Goal: Task Accomplishment & Management: Manage account settings

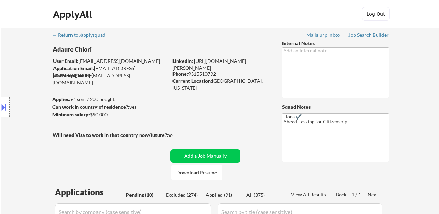
select select ""pending""
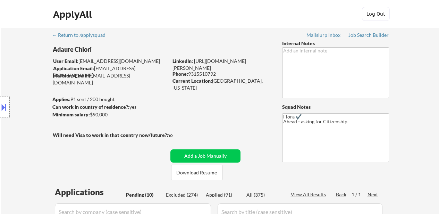
select select ""pending""
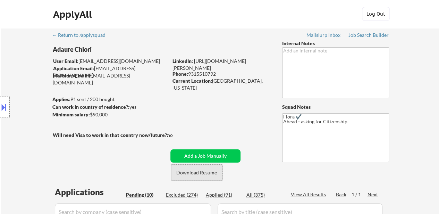
click at [194, 173] on button "Download Resume" at bounding box center [196, 173] width 51 height 16
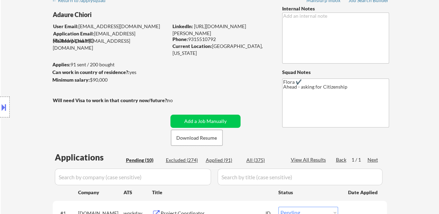
scroll to position [139, 0]
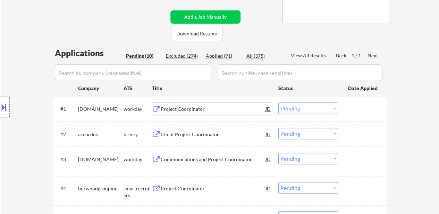
click at [198, 112] on div "Project Coordinator" at bounding box center [213, 109] width 105 height 7
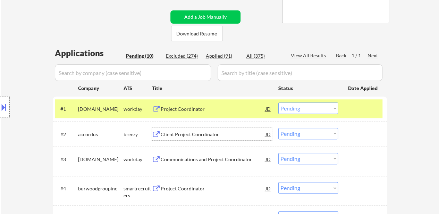
click at [205, 136] on div "Client Project Coordinator" at bounding box center [213, 134] width 105 height 7
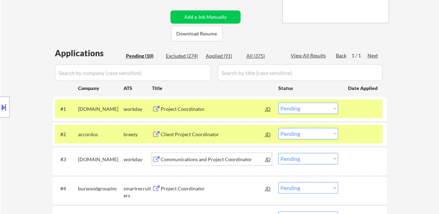
click at [208, 161] on div "Communications and Project Coordinator" at bounding box center [213, 159] width 105 height 7
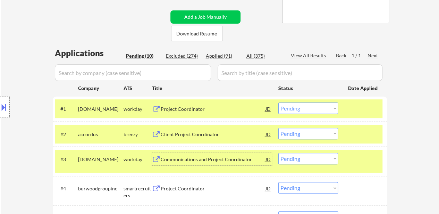
click at [295, 107] on select "Choose an option... Pending Applied Excluded (Questions) Excluded (Expired) Exc…" at bounding box center [308, 107] width 60 height 11
click at [278, 102] on select "Choose an option... Pending Applied Excluded (Questions) Excluded (Expired) Exc…" at bounding box center [308, 107] width 60 height 11
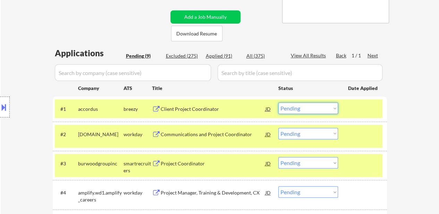
click at [324, 105] on select "Choose an option... Pending Applied Excluded (Questions) Excluded (Expired) Exc…" at bounding box center [308, 107] width 60 height 11
click at [278, 102] on select "Choose an option... Pending Applied Excluded (Questions) Excluded (Expired) Exc…" at bounding box center [308, 107] width 60 height 11
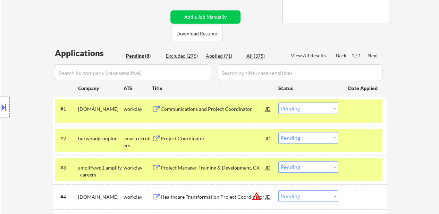
click at [308, 109] on select "Choose an option... Pending Applied Excluded (Questions) Excluded (Expired) Exc…" at bounding box center [308, 107] width 60 height 11
click at [278, 102] on select "Choose an option... Pending Applied Excluded (Questions) Excluded (Expired) Exc…" at bounding box center [308, 107] width 60 height 11
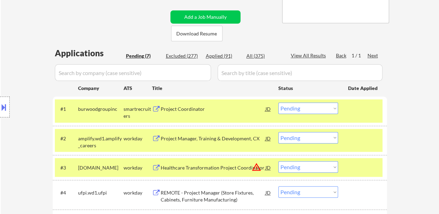
click at [364, 115] on div "#1 burwoodgroupinc smartrecruiters Project Coordinator JD Choose an option... P…" at bounding box center [219, 110] width 328 height 23
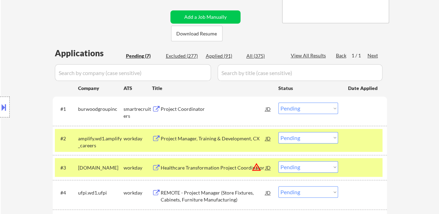
click at [354, 135] on div at bounding box center [363, 138] width 31 height 12
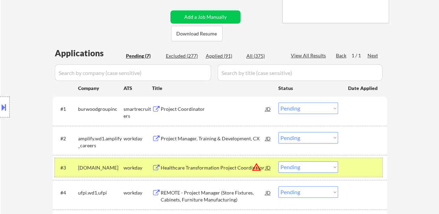
click at [360, 167] on div at bounding box center [363, 167] width 31 height 12
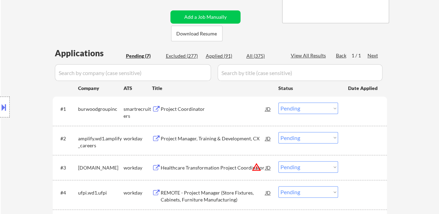
click at [198, 107] on div "Project Coordinator" at bounding box center [213, 109] width 105 height 7
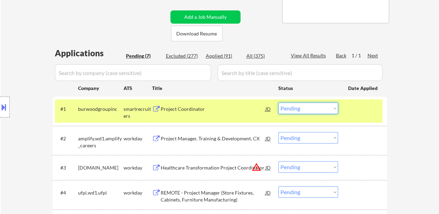
click at [326, 109] on select "Choose an option... Pending Applied Excluded (Questions) Excluded (Expired) Exc…" at bounding box center [308, 107] width 60 height 11
click at [278, 102] on select "Choose an option... Pending Applied Excluded (Questions) Excluded (Expired) Exc…" at bounding box center [308, 107] width 60 height 11
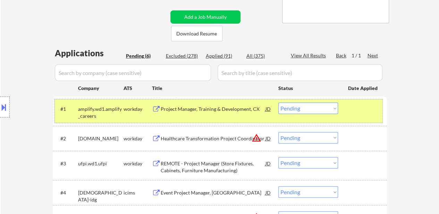
click at [369, 110] on div at bounding box center [363, 108] width 31 height 12
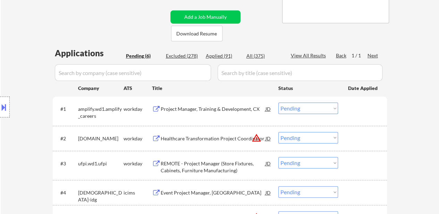
click at [225, 110] on div "Project Manager, Training & Development, CX" at bounding box center [213, 109] width 105 height 7
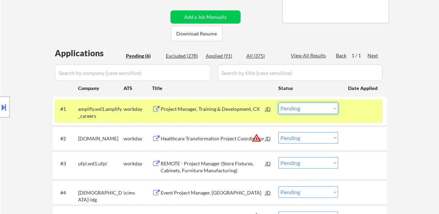
click at [326, 106] on select "Choose an option... Pending Applied Excluded (Questions) Excluded (Expired) Exc…" at bounding box center [308, 107] width 60 height 11
click at [278, 102] on select "Choose an option... Pending Applied Excluded (Questions) Excluded (Expired) Exc…" at bounding box center [308, 107] width 60 height 11
click at [198, 136] on div "Healthcare Transformation Project Coordinator" at bounding box center [213, 138] width 105 height 7
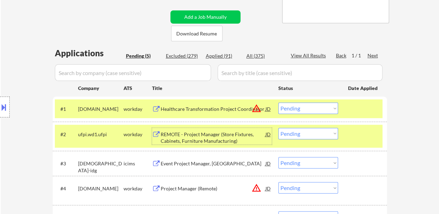
click at [365, 135] on div at bounding box center [363, 134] width 31 height 12
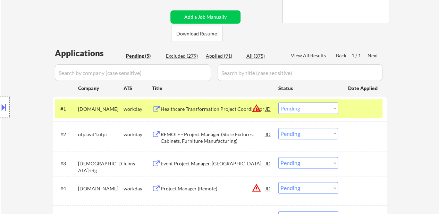
click at [219, 132] on div "REMOTE - Project Manager (Store Fixtures, Cabinets, Furniture Manufacturing)" at bounding box center [213, 138] width 105 height 14
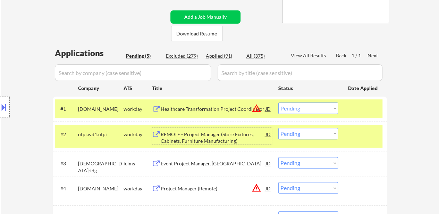
click at [326, 107] on select "Choose an option... Pending Applied Excluded (Questions) Excluded (Expired) Exc…" at bounding box center [308, 107] width 60 height 11
click at [278, 102] on select "Choose an option... Pending Applied Excluded (Questions) Excluded (Expired) Exc…" at bounding box center [308, 107] width 60 height 11
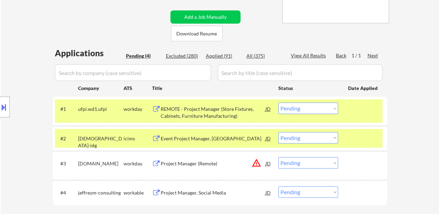
click at [374, 140] on div at bounding box center [363, 138] width 31 height 12
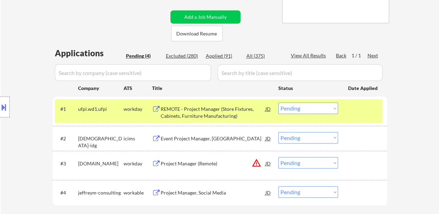
click at [204, 138] on div "Event Project Manager, US" at bounding box center [213, 138] width 105 height 7
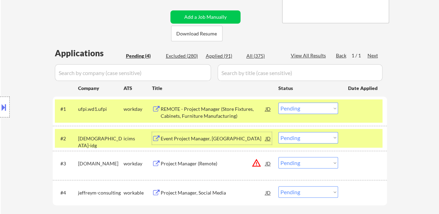
click at [198, 166] on div "Project Manager (Remote)" at bounding box center [213, 163] width 105 height 7
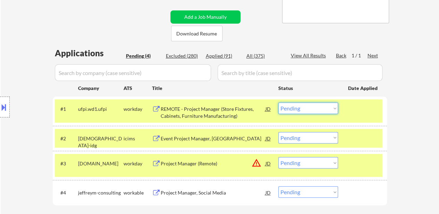
click at [309, 111] on select "Choose an option... Pending Applied Excluded (Questions) Excluded (Expired) Exc…" at bounding box center [308, 107] width 60 height 11
click at [278, 102] on select "Choose an option... Pending Applied Excluded (Questions) Excluded (Expired) Exc…" at bounding box center [308, 107] width 60 height 11
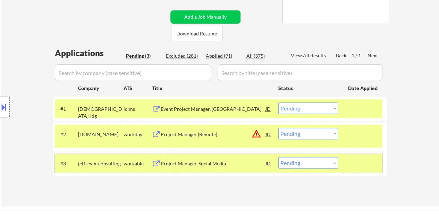
click at [349, 166] on div at bounding box center [363, 163] width 31 height 12
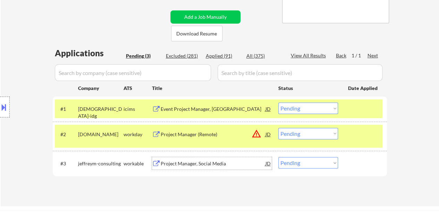
click at [226, 165] on div "Project Manager, Social Media" at bounding box center [213, 163] width 105 height 7
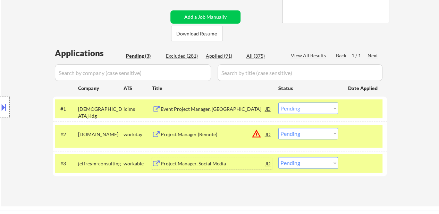
click at [317, 108] on select "Choose an option... Pending Applied Excluded (Questions) Excluded (Expired) Exc…" at bounding box center [308, 107] width 60 height 11
click at [278, 102] on select "Choose an option... Pending Applied Excluded (Questions) Excluded (Expired) Exc…" at bounding box center [308, 107] width 60 height 11
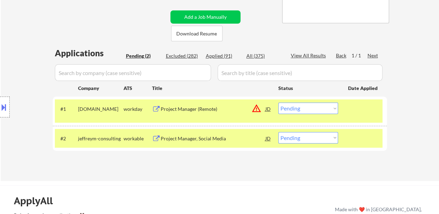
click at [327, 108] on select "Choose an option... Pending Applied Excluded (Questions) Excluded (Expired) Exc…" at bounding box center [308, 107] width 60 height 11
click at [278, 102] on select "Choose an option... Pending Applied Excluded (Questions) Excluded (Expired) Exc…" at bounding box center [308, 107] width 60 height 11
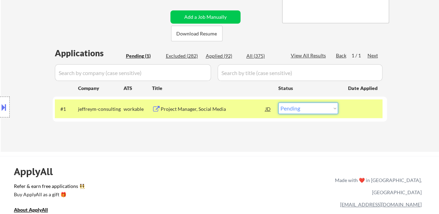
click at [305, 108] on select "Choose an option... Pending Applied Excluded (Questions) Excluded (Expired) Exc…" at bounding box center [308, 107] width 60 height 11
select select ""excluded__bad_match_""
click at [278, 102] on select "Choose an option... Pending Applied Excluded (Questions) Excluded (Expired) Exc…" at bounding box center [308, 107] width 60 height 11
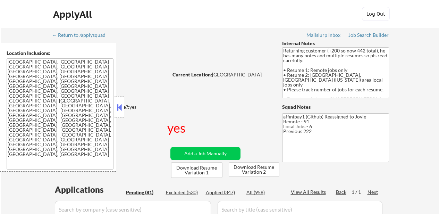
select select ""pending""
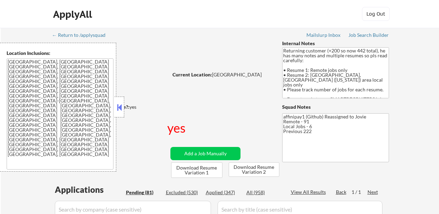
select select ""pending""
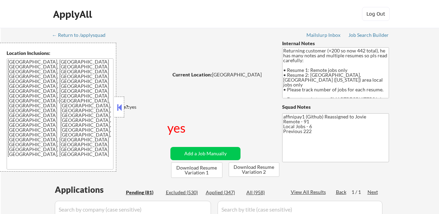
select select ""pending""
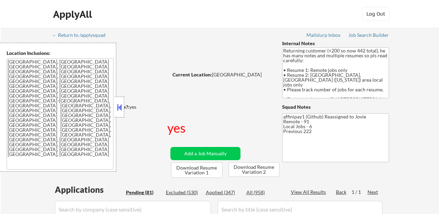
select select ""pending""
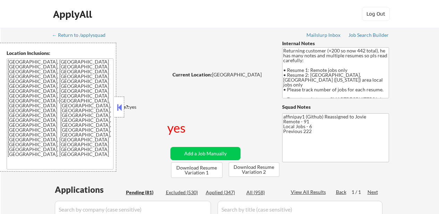
select select ""pending""
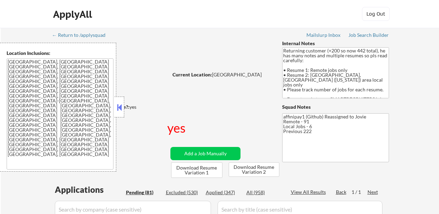
select select ""pending""
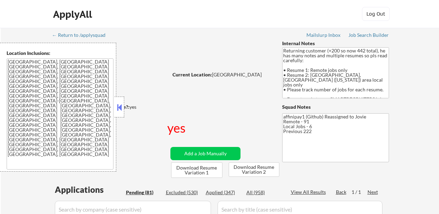
select select ""pending""
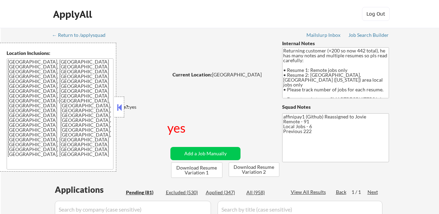
select select ""pending""
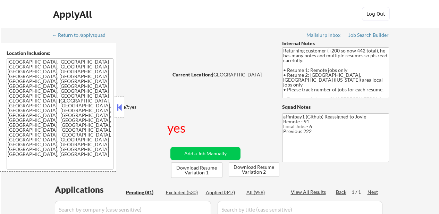
select select ""pending""
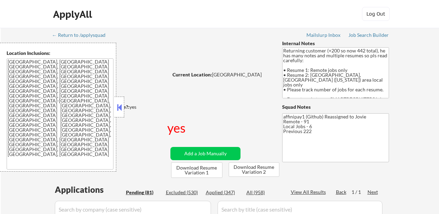
select select ""pending""
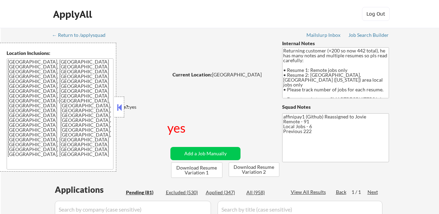
select select ""pending""
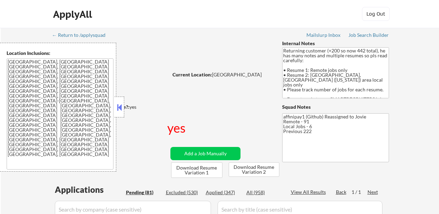
select select ""pending""
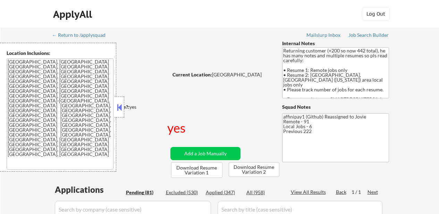
select select ""pending""
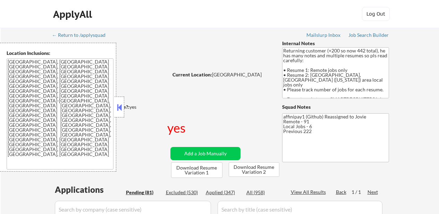
select select ""pending""
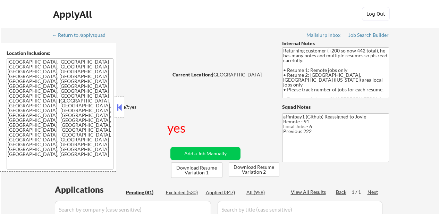
select select ""pending""
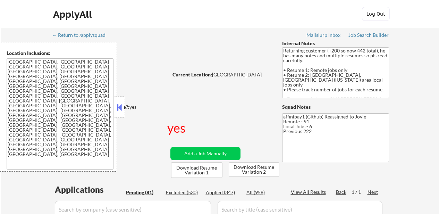
select select ""pending""
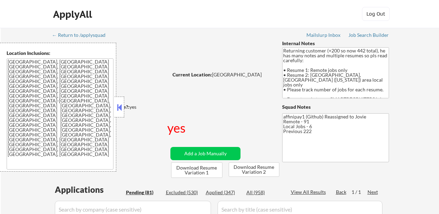
select select ""pending""
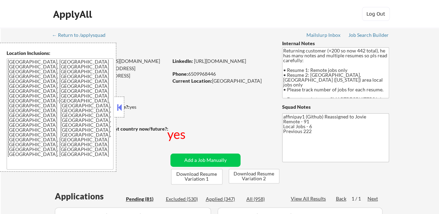
click at [119, 103] on button at bounding box center [120, 107] width 8 height 10
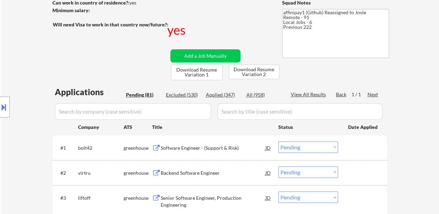
scroll to position [139, 0]
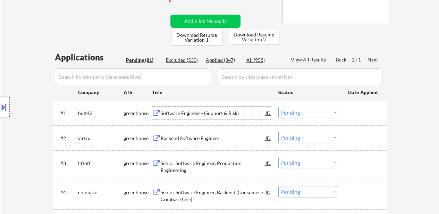
click at [190, 112] on div "Software Engineer - (Support & Risk)" at bounding box center [213, 113] width 105 height 7
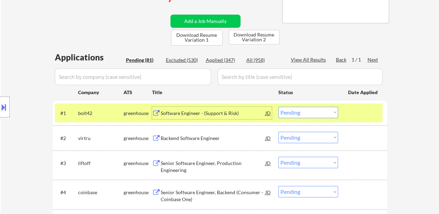
click at [201, 138] on div "Backend Software Engineer" at bounding box center [213, 138] width 105 height 7
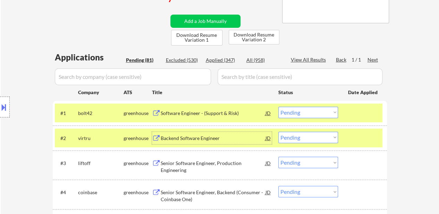
click at [205, 166] on div "Senior Software Engineer, Production Engineering" at bounding box center [213, 167] width 105 height 14
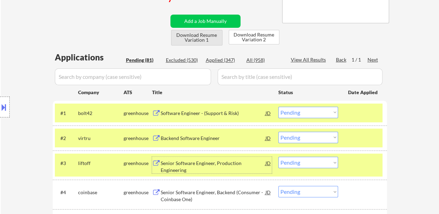
click at [210, 38] on button "Download Resume Variation 1" at bounding box center [196, 38] width 51 height 16
click at [292, 108] on select "Choose an option... Pending Applied Excluded (Questions) Excluded (Expired) Exc…" at bounding box center [308, 112] width 60 height 11
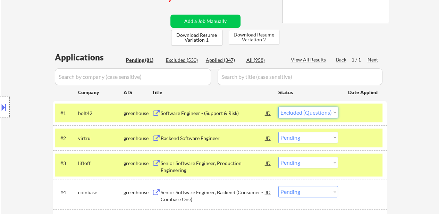
click at [278, 107] on select "Choose an option... Pending Applied Excluded (Questions) Excluded (Expired) Exc…" at bounding box center [308, 112] width 60 height 11
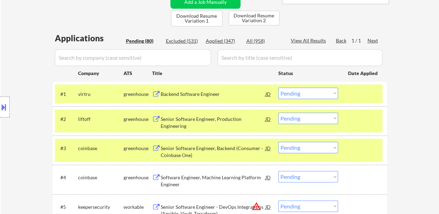
scroll to position [174, 0]
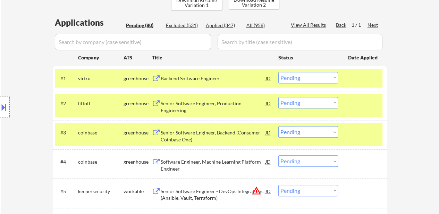
click at [368, 135] on div at bounding box center [363, 132] width 31 height 12
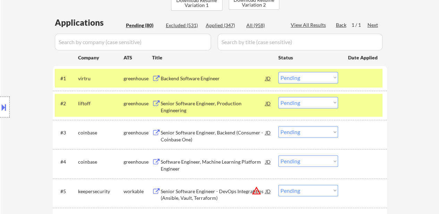
click at [227, 130] on div "Senior Software Engineer, Backend (Consumer - Coinbase One)" at bounding box center [213, 136] width 105 height 14
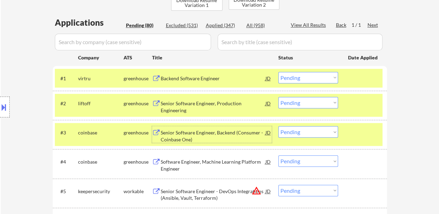
click at [304, 79] on select "Choose an option... Pending Applied Excluded (Questions) Excluded (Expired) Exc…" at bounding box center [308, 77] width 60 height 11
click at [278, 72] on select "Choose an option... Pending Applied Excluded (Questions) Excluded (Expired) Exc…" at bounding box center [308, 77] width 60 height 11
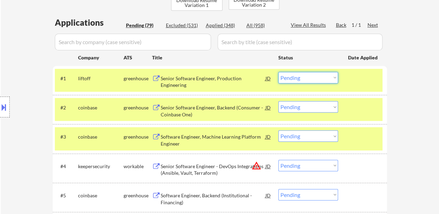
click at [326, 80] on select "Choose an option... Pending Applied Excluded (Questions) Excluded (Expired) Exc…" at bounding box center [308, 77] width 60 height 11
click at [278, 72] on select "Choose an option... Pending Applied Excluded (Questions) Excluded (Expired) Exc…" at bounding box center [308, 77] width 60 height 11
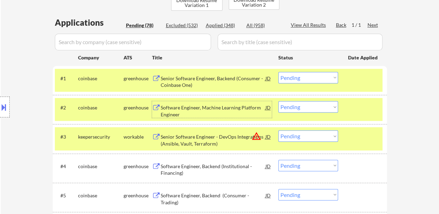
click at [230, 105] on div "Software Engineer, Machine Learning Platform Engineer" at bounding box center [213, 111] width 105 height 14
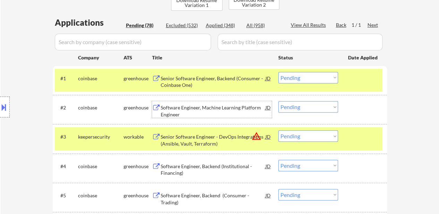
click at [298, 76] on select "Choose an option... Pending Applied Excluded (Questions) Excluded (Expired) Exc…" at bounding box center [308, 77] width 60 height 11
click at [278, 72] on select "Choose an option... Pending Applied Excluded (Questions) Excluded (Expired) Exc…" at bounding box center [308, 77] width 60 height 11
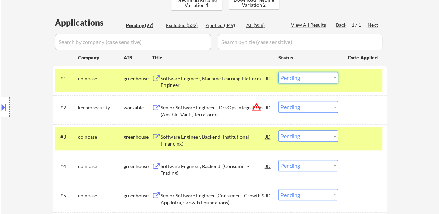
click at [319, 77] on select "Choose an option... Pending Applied Excluded (Questions) Excluded (Expired) Exc…" at bounding box center [308, 77] width 60 height 11
click at [278, 72] on select "Choose an option... Pending Applied Excluded (Questions) Excluded (Expired) Exc…" at bounding box center [308, 77] width 60 height 11
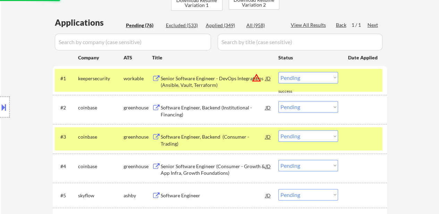
click at [207, 74] on div "Senior Software Engineer - DevOps Integrations (Ansible, Vault, Terraform)" at bounding box center [213, 80] width 105 height 17
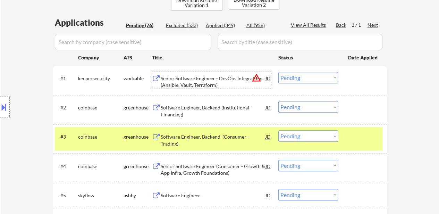
click at [301, 74] on select "Choose an option... Pending Applied Excluded (Questions) Excluded (Expired) Exc…" at bounding box center [308, 77] width 60 height 11
click at [278, 72] on select "Choose an option... Pending Applied Excluded (Questions) Excluded (Expired) Exc…" at bounding box center [308, 77] width 60 height 11
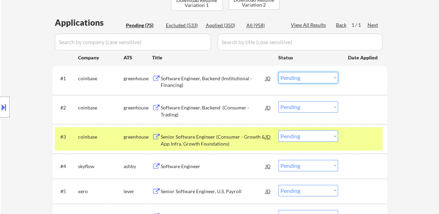
click at [323, 77] on select "Choose an option... Pending Applied Excluded (Questions) Excluded (Expired) Exc…" at bounding box center [308, 77] width 60 height 11
click at [278, 72] on select "Choose an option... Pending Applied Excluded (Questions) Excluded (Expired) Exc…" at bounding box center [308, 77] width 60 height 11
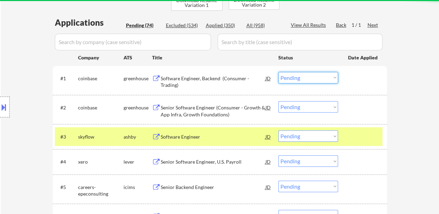
click at [332, 75] on select "Choose an option... Pending Applied Excluded (Questions) Excluded (Expired) Exc…" at bounding box center [308, 77] width 60 height 11
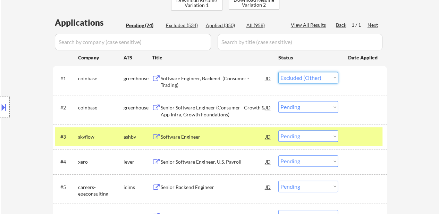
click at [278, 72] on select "Choose an option... Pending Applied Excluded (Questions) Excluded (Expired) Exc…" at bounding box center [308, 77] width 60 height 11
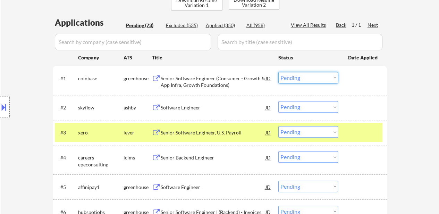
click at [325, 79] on select "Choose an option... Pending Applied Excluded (Questions) Excluded (Expired) Exc…" at bounding box center [308, 77] width 60 height 11
click at [278, 72] on select "Choose an option... Pending Applied Excluded (Questions) Excluded (Expired) Exc…" at bounding box center [308, 77] width 60 height 11
click at [194, 104] on div "Software Engineer" at bounding box center [213, 107] width 105 height 7
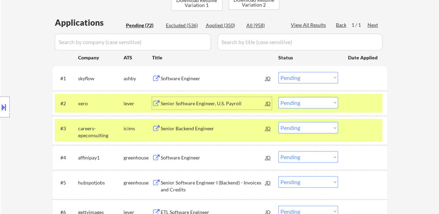
click at [312, 77] on select "Choose an option... Pending Applied Excluded (Questions) Excluded (Expired) Exc…" at bounding box center [308, 77] width 60 height 11
click at [278, 72] on select "Choose an option... Pending Applied Excluded (Questions) Excluded (Expired) Exc…" at bounding box center [308, 77] width 60 height 11
select select ""pending""
